Goal: Task Accomplishment & Management: Complete application form

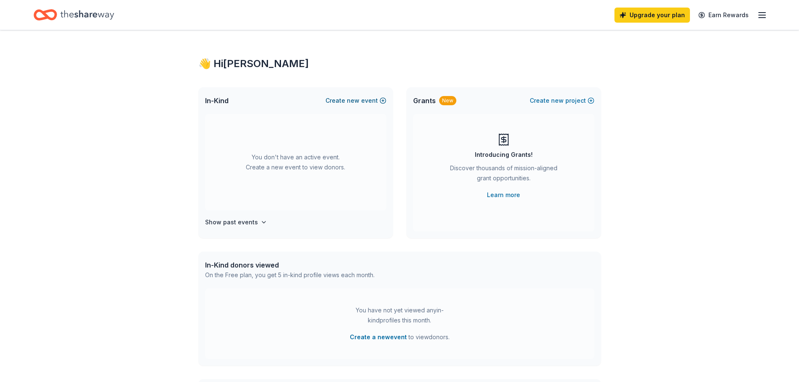
click at [347, 101] on button "Create new event" at bounding box center [356, 101] width 61 height 10
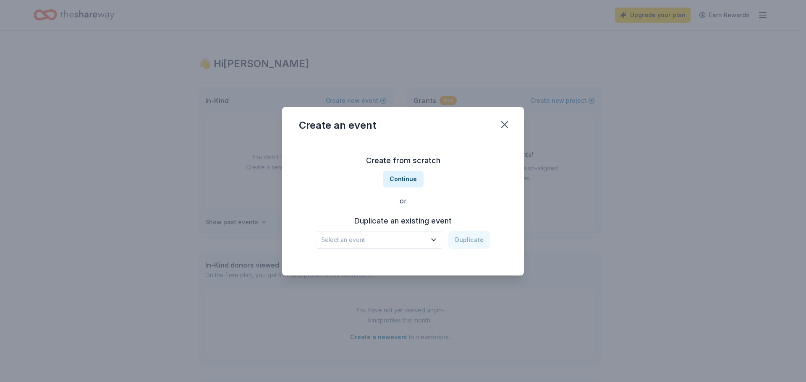
click at [438, 243] on icon "button" at bounding box center [433, 240] width 8 height 8
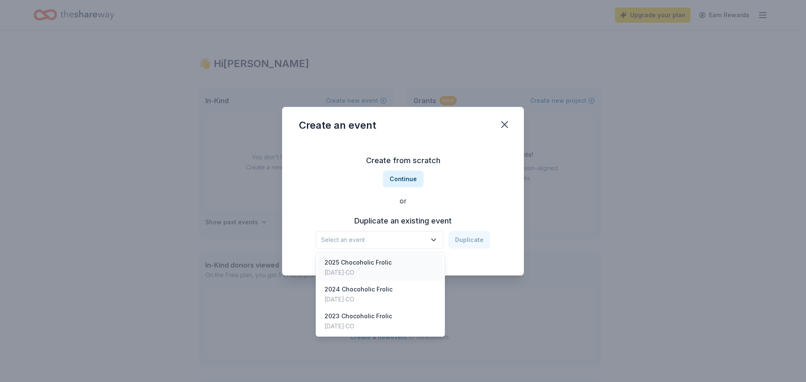
click at [351, 266] on div "2025 Chocoholic Frolic" at bounding box center [357, 263] width 67 height 10
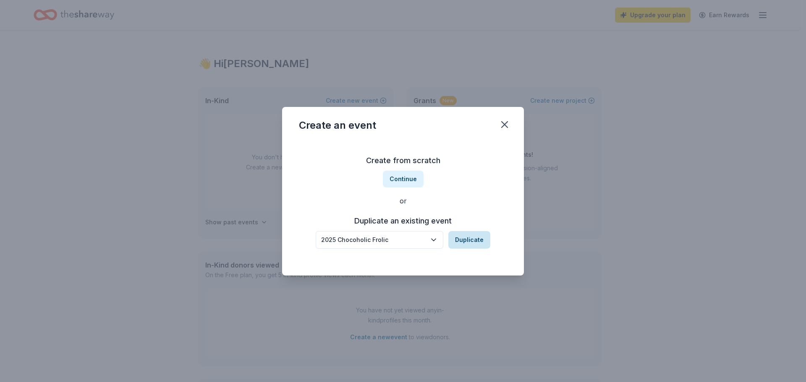
click at [471, 241] on button "Duplicate" at bounding box center [469, 240] width 42 height 18
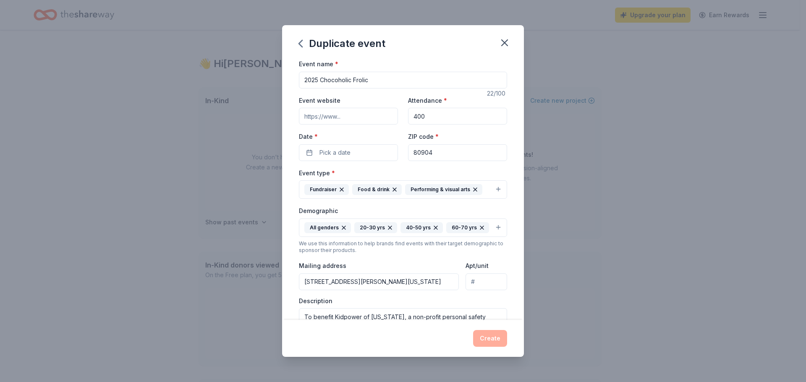
click at [319, 78] on input "2025 Chocoholic Frolic" at bounding box center [403, 80] width 208 height 17
type input "2026 Chocoholic Frolic"
click at [349, 146] on button "Pick a date" at bounding box center [348, 152] width 99 height 17
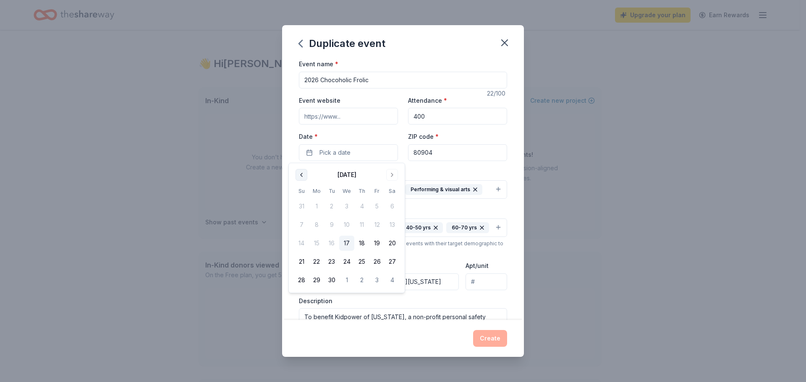
click at [297, 172] on button "Go to previous month" at bounding box center [301, 175] width 12 height 12
click at [392, 175] on button "Go to next month" at bounding box center [392, 175] width 12 height 12
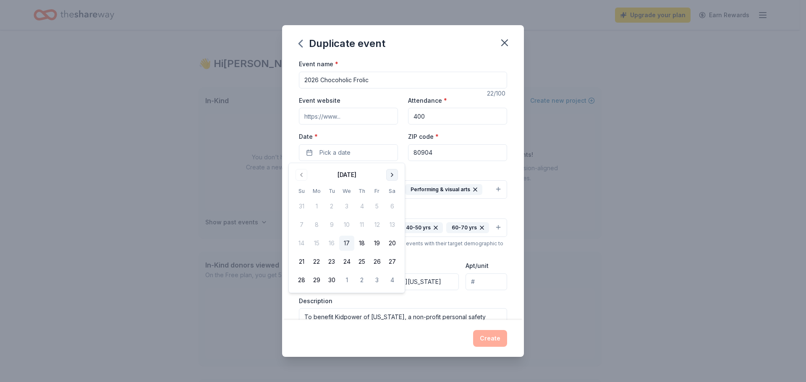
click at [392, 175] on button "Go to next month" at bounding box center [392, 175] width 12 height 12
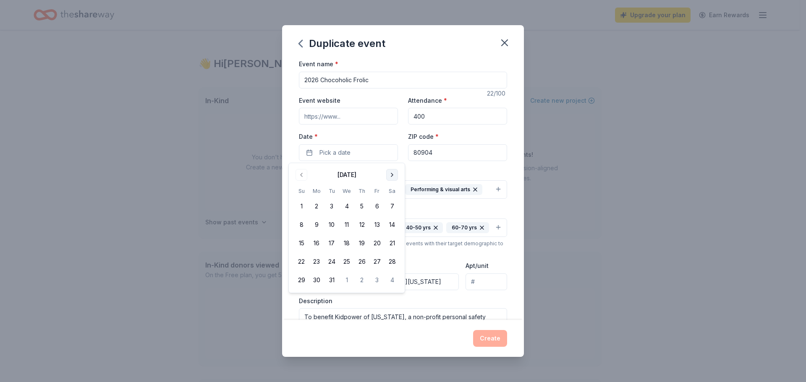
click at [392, 175] on button "Go to next month" at bounding box center [392, 175] width 12 height 12
click at [360, 225] on button "11" at bounding box center [361, 224] width 15 height 15
click at [484, 172] on div "Event type * Fundraiser Food & drink Performing & visual arts" at bounding box center [403, 183] width 208 height 31
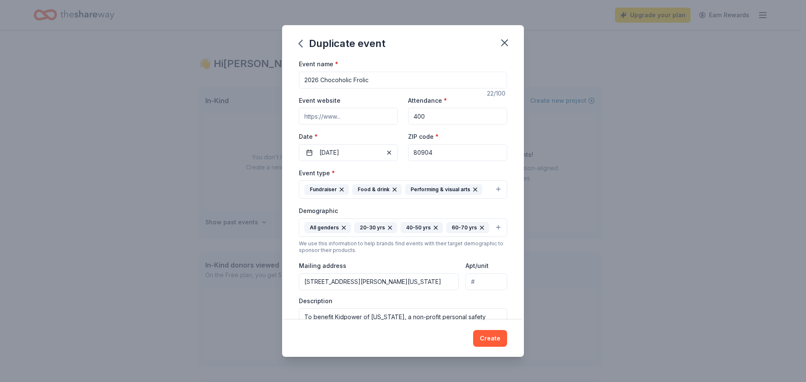
click at [352, 118] on input "Event website" at bounding box center [348, 116] width 99 height 17
type input "[URL][DOMAIN_NAME]"
click at [495, 340] on button "Create" at bounding box center [490, 338] width 34 height 17
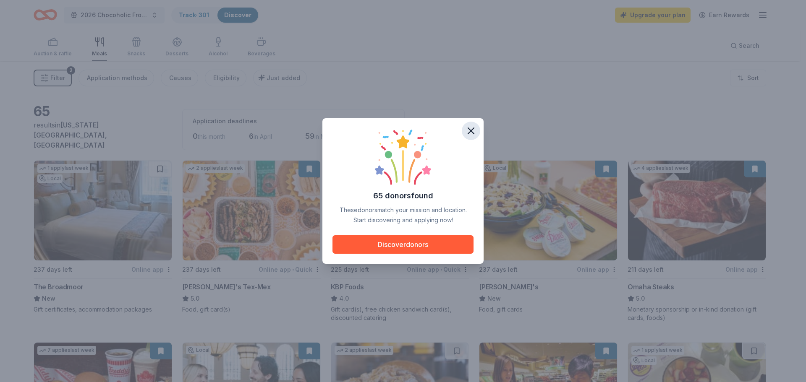
click at [474, 127] on icon "button" at bounding box center [471, 131] width 12 height 12
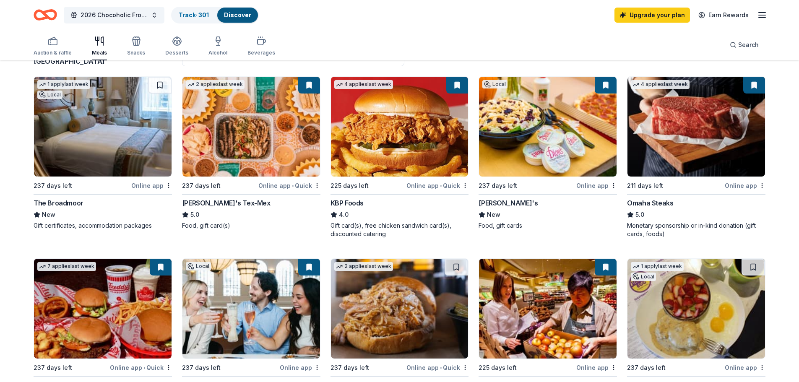
scroll to position [42, 0]
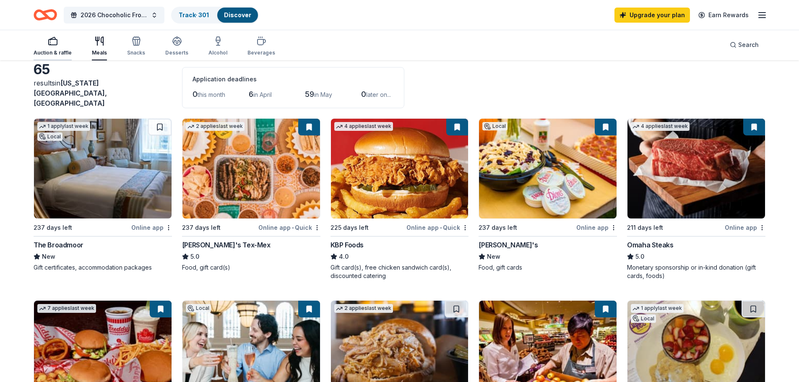
click at [61, 48] on div "Auction & raffle" at bounding box center [53, 46] width 38 height 20
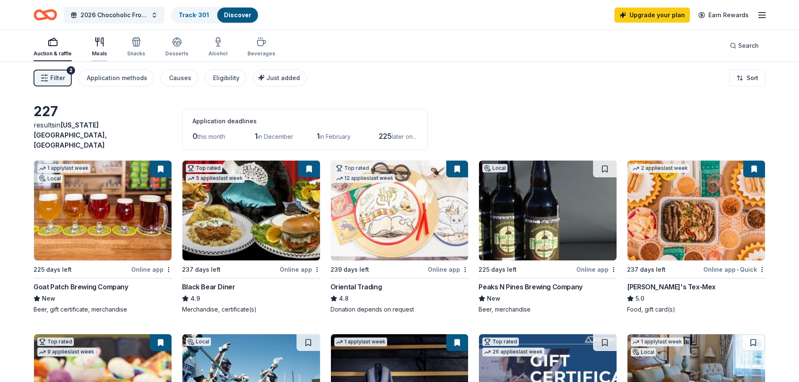
click at [98, 49] on div "Meals" at bounding box center [99, 47] width 15 height 20
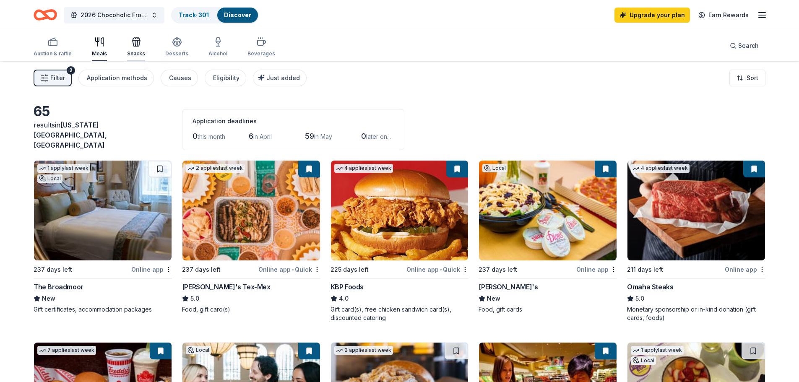
click at [132, 47] on icon "button" at bounding box center [136, 42] width 10 height 10
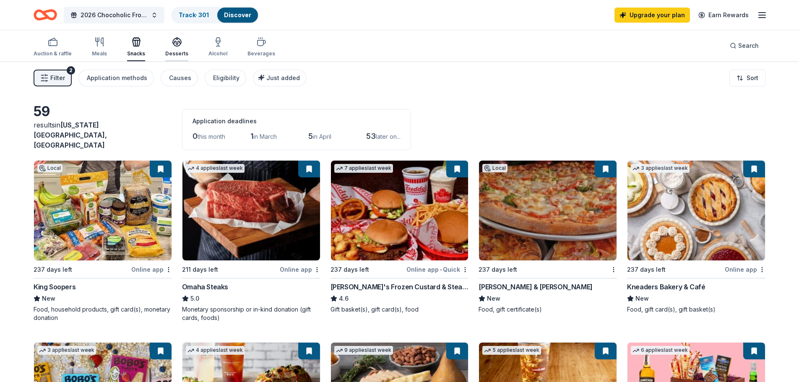
click at [177, 47] on div "Desserts" at bounding box center [176, 47] width 23 height 20
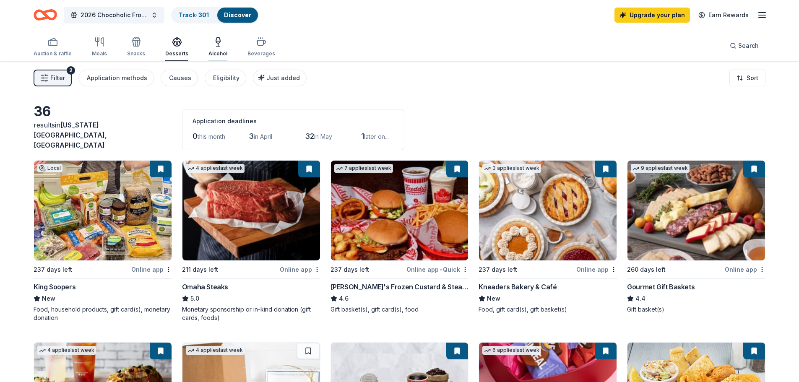
click at [213, 46] on icon "button" at bounding box center [218, 42] width 10 height 10
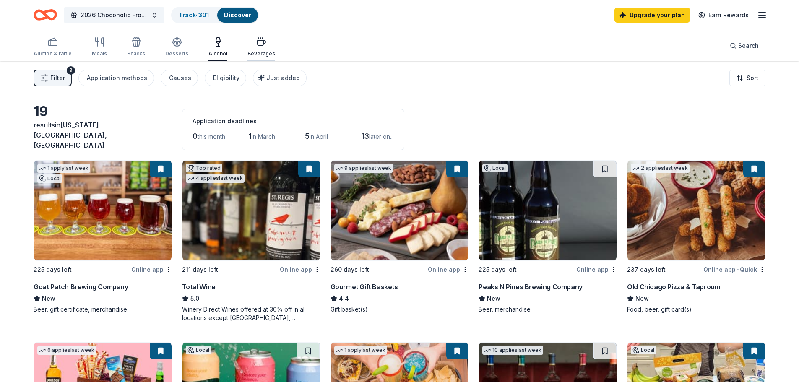
click at [256, 47] on icon "button" at bounding box center [261, 42] width 10 height 10
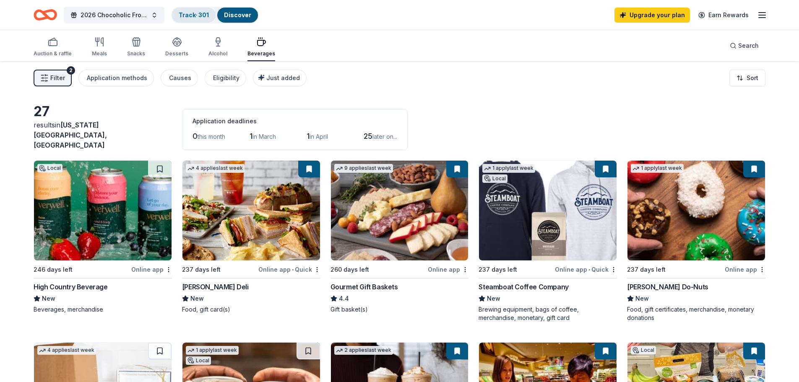
click at [195, 16] on link "Track · 301" at bounding box center [194, 14] width 30 height 7
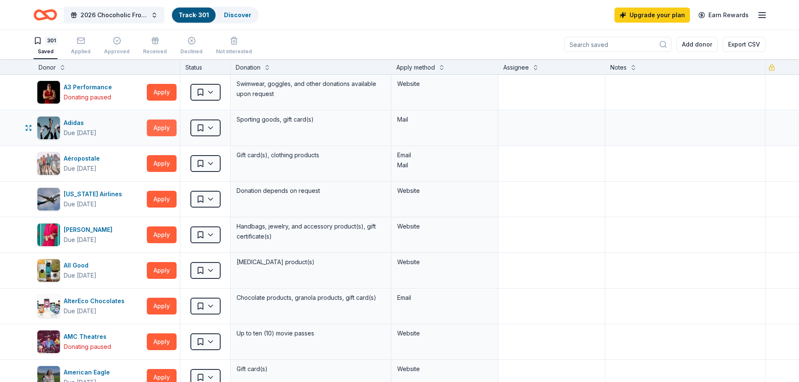
click at [163, 129] on button "Apply" at bounding box center [162, 128] width 30 height 17
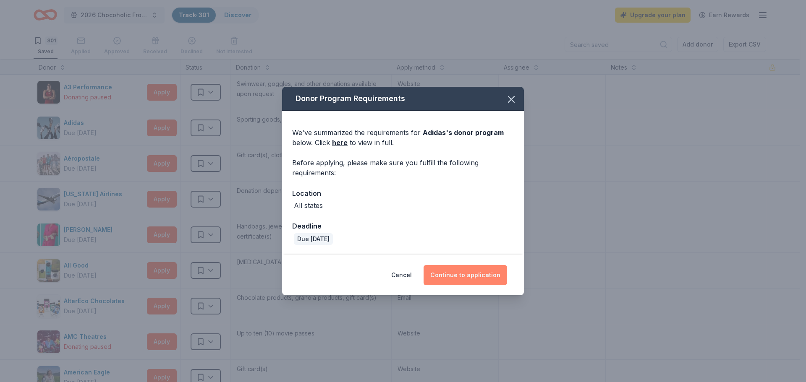
click at [461, 274] on button "Continue to application" at bounding box center [464, 275] width 83 height 20
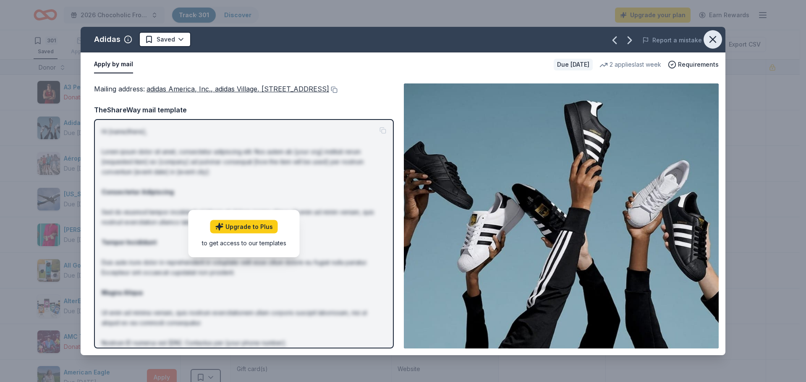
click at [709, 40] on icon "button" at bounding box center [713, 40] width 12 height 12
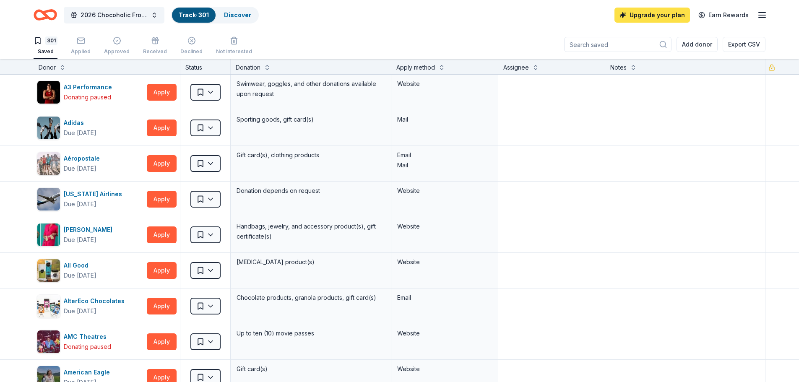
click at [660, 15] on link "Upgrade your plan" at bounding box center [653, 15] width 76 height 15
click at [650, 20] on link "Upgrade your plan" at bounding box center [653, 15] width 76 height 15
click at [760, 14] on icon "button" at bounding box center [762, 15] width 10 height 10
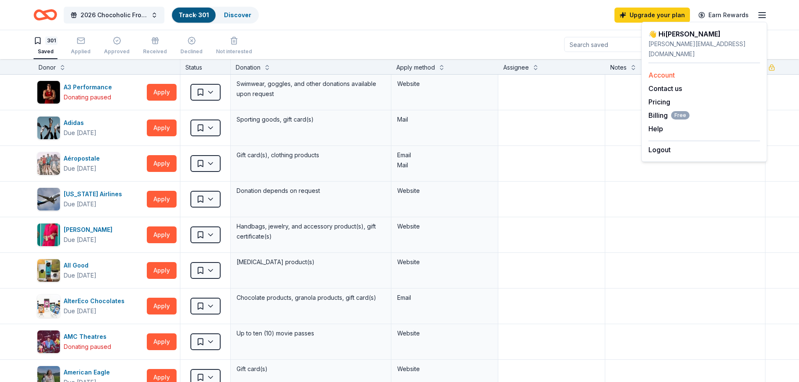
click at [664, 71] on link "Account" at bounding box center [662, 75] width 26 height 8
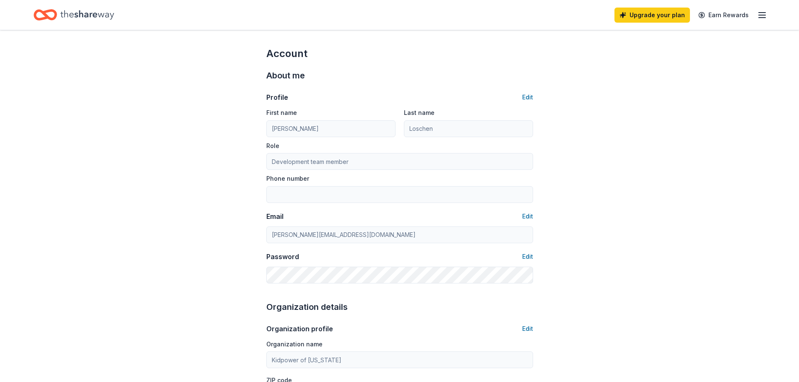
click at [758, 14] on icon "button" at bounding box center [762, 15] width 10 height 10
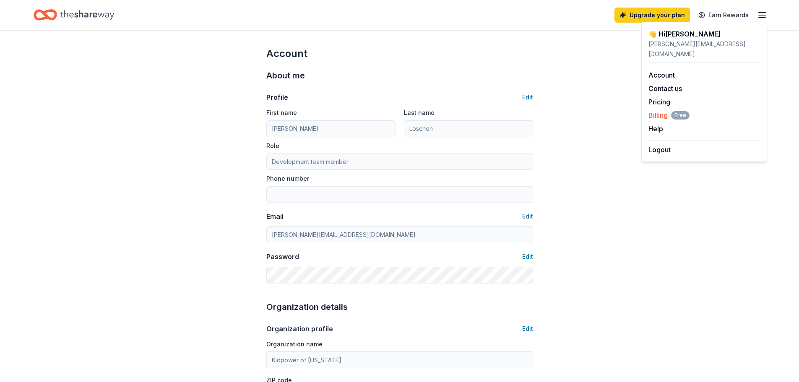
click at [679, 111] on span "Free" at bounding box center [680, 115] width 18 height 8
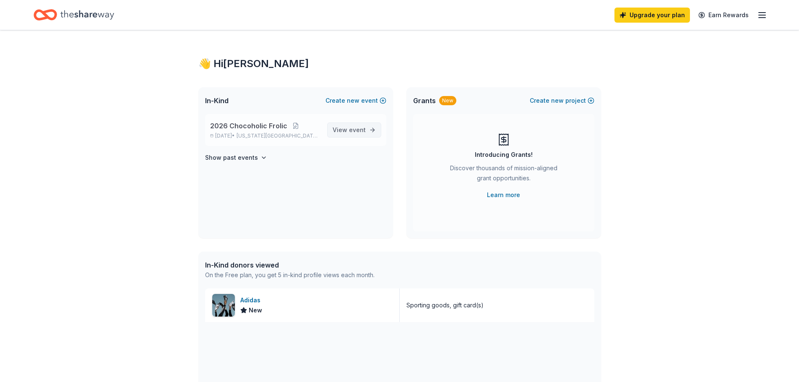
click at [345, 130] on span "View event" at bounding box center [349, 130] width 33 height 10
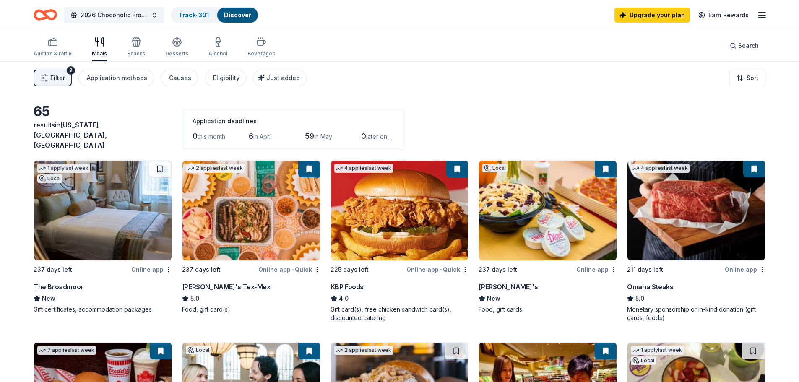
click at [143, 264] on div "Online app" at bounding box center [151, 269] width 41 height 10
click at [90, 227] on img at bounding box center [103, 211] width 138 height 100
click at [182, 16] on link "Track · 301" at bounding box center [194, 14] width 30 height 7
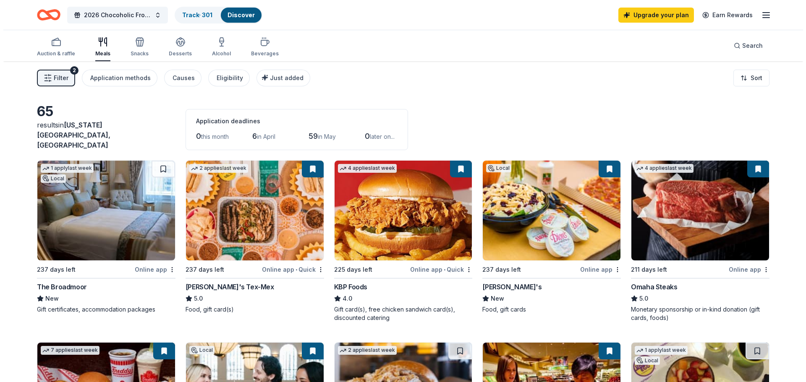
scroll to position [0, 0]
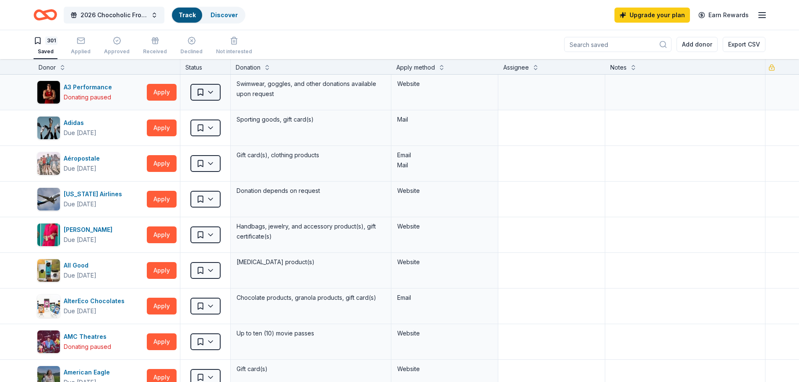
click at [209, 91] on html "2026 Chocoholic Frolic Track Discover Upgrade your plan Earn Rewards 301 Saved …" at bounding box center [399, 191] width 799 height 382
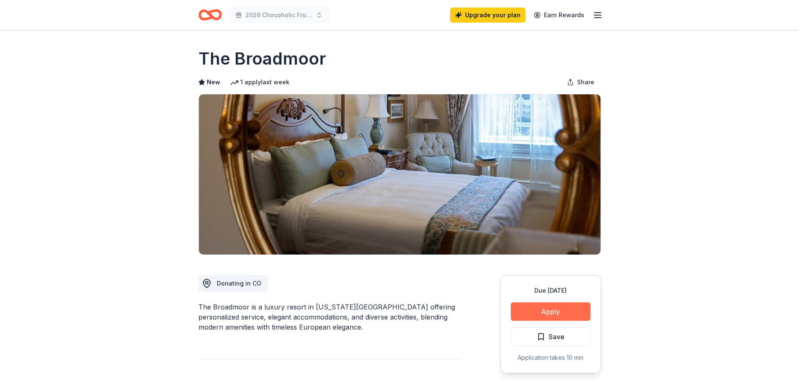
click at [551, 314] on button "Apply" at bounding box center [551, 312] width 80 height 18
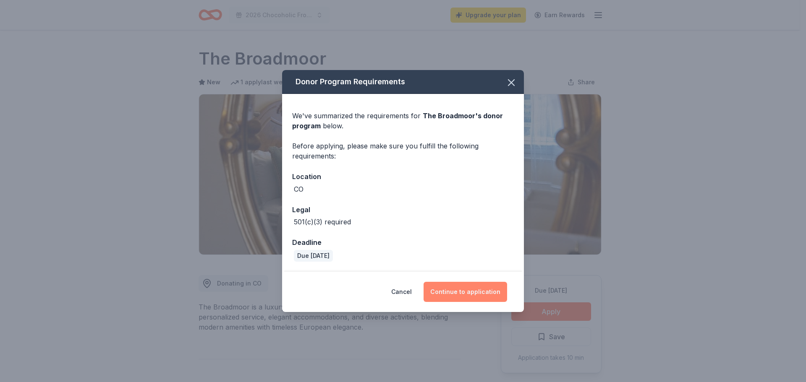
click at [466, 292] on button "Continue to application" at bounding box center [464, 292] width 83 height 20
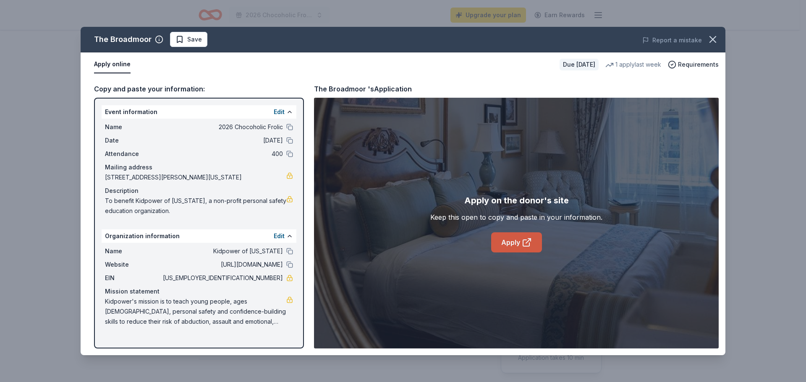
click at [514, 247] on link "Apply" at bounding box center [516, 242] width 51 height 20
click at [712, 42] on icon "button" at bounding box center [713, 40] width 12 height 12
